Goal: Book appointment/travel/reservation

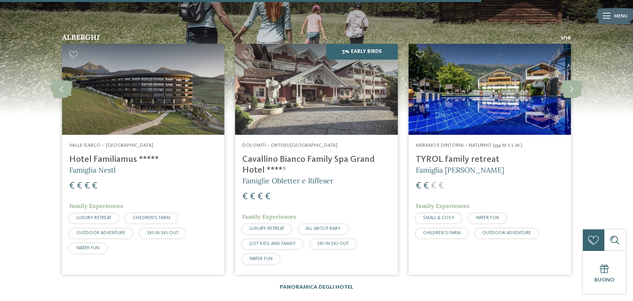
scroll to position [1183, 0]
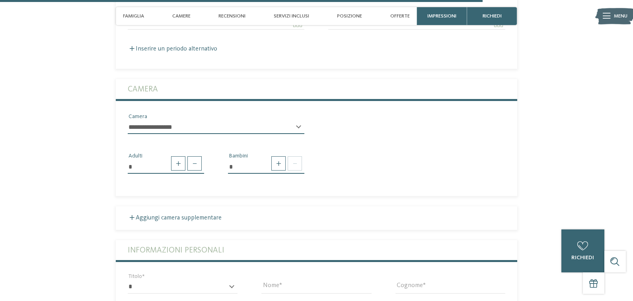
scroll to position [1979, 0]
